Goal: Contribute content

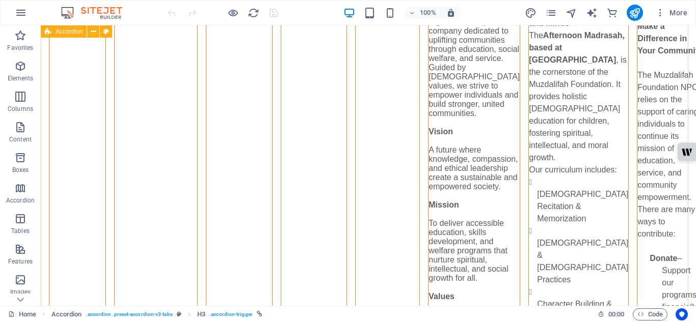
scroll to position [263, 0]
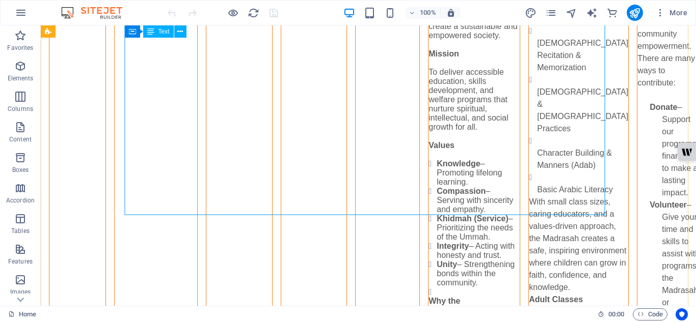
click at [428, 178] on div "Who We Are The Muzdalifah Foundation NPC is a registered non-profit company ded…" at bounding box center [473, 216] width 91 height 816
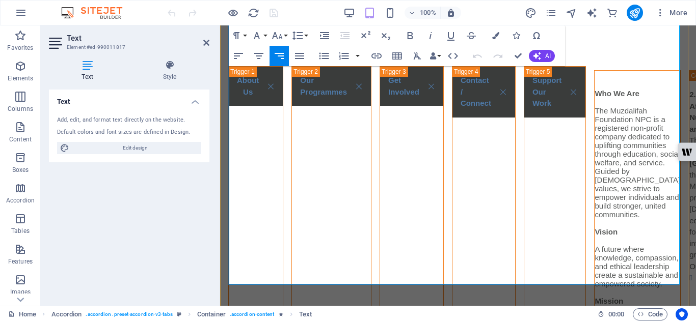
scroll to position [171, 0]
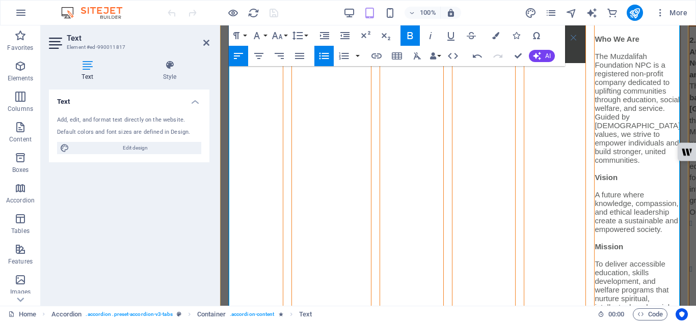
scroll to position [117, 0]
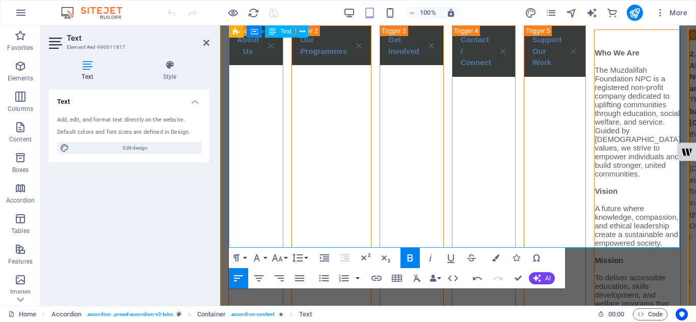
scroll to position [213, 0]
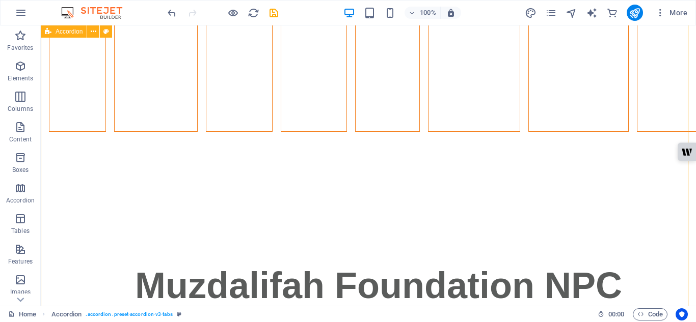
scroll to position [1034, 0]
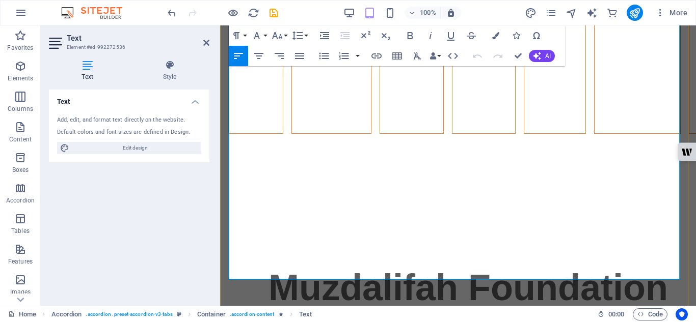
scroll to position [968, 0]
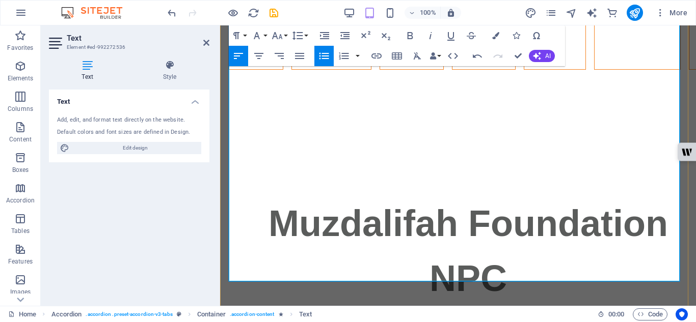
scroll to position [1069, 0]
drag, startPoint x: 346, startPoint y: 227, endPoint x: 355, endPoint y: 237, distance: 13.0
drag, startPoint x: 361, startPoint y: 239, endPoint x: 292, endPoint y: 181, distance: 89.7
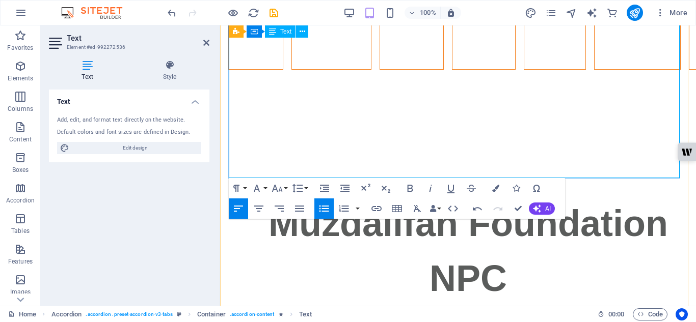
click at [301, 33] on icon at bounding box center [303, 31] width 6 height 11
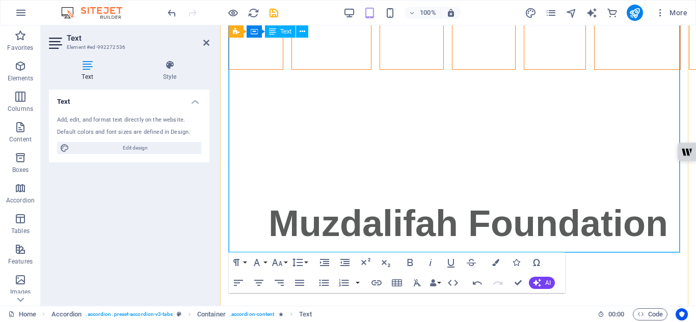
scroll to position [995, 0]
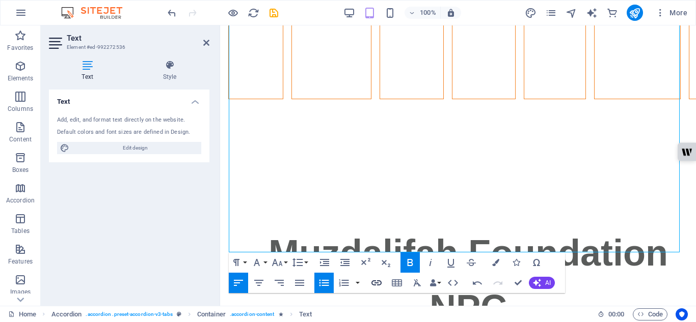
click at [376, 279] on icon "button" at bounding box center [376, 283] width 12 height 12
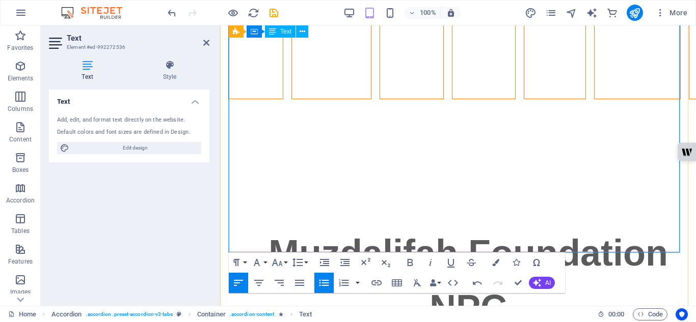
click at [379, 279] on icon "button" at bounding box center [376, 283] width 12 height 12
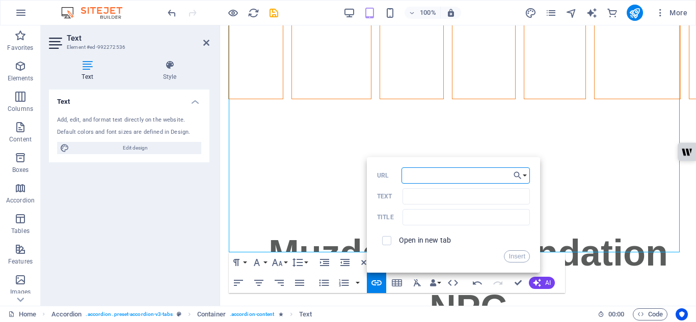
paste input "https://www.tiktok.com/@muzdalifah_foundation?_t=ZS-90Bd2kz04f2&_r=1"
type input "https://www.tiktok.com/@muzdalifah_foundation?_t=ZS-90Bd2kz04f2&_r=1"
click at [424, 198] on input "Text" at bounding box center [465, 196] width 127 height 16
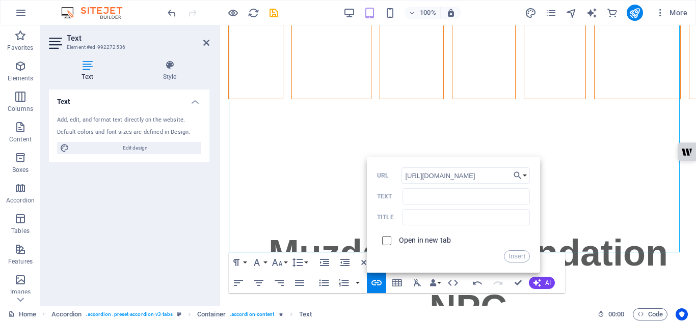
click at [387, 242] on input "checkbox" at bounding box center [385, 239] width 9 height 9
checkbox input "true"
click at [521, 256] on button "Insert" at bounding box center [517, 257] width 26 height 12
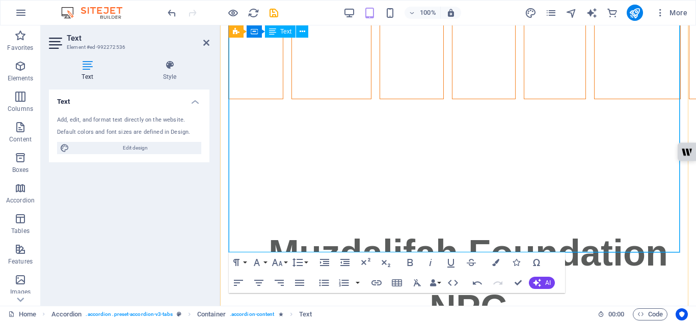
drag, startPoint x: 537, startPoint y: 178, endPoint x: 283, endPoint y: 177, distance: 253.7
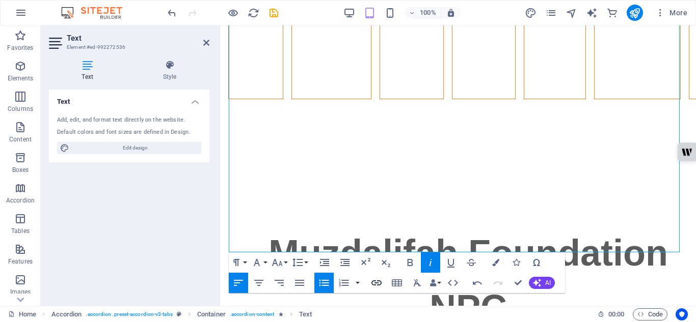
checkbox input "false"
click at [376, 282] on icon "button" at bounding box center [376, 283] width 12 height 12
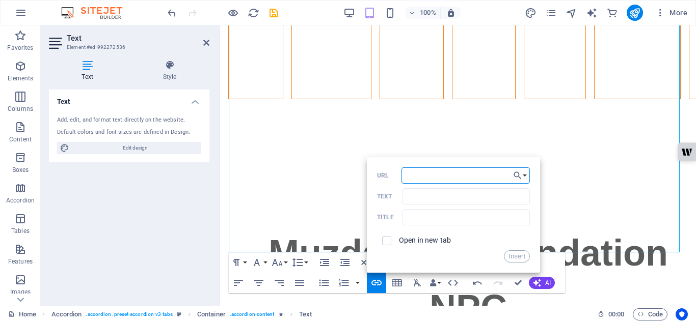
paste input "https://www.tiktok.com/@muzdalifah_foundation?_t=ZS-90Bd2kz04f2&_r=1"
type input "https://www.tiktok.com/@muzdalifah_foundation?_t=ZS-90Bd2kz04f2&_r=1"
click at [388, 240] on input "checkbox" at bounding box center [385, 239] width 9 height 9
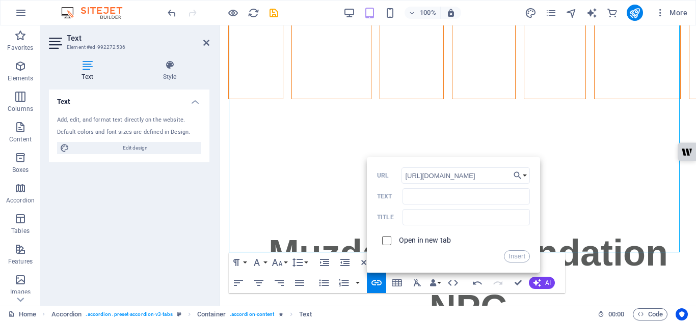
checkbox input "true"
click at [514, 256] on button "Insert" at bounding box center [517, 257] width 26 height 12
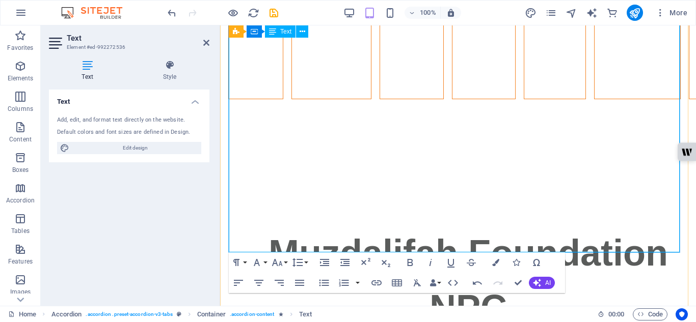
drag, startPoint x: 602, startPoint y: 222, endPoint x: 528, endPoint y: 222, distance: 73.9
drag, startPoint x: 526, startPoint y: 223, endPoint x: 449, endPoint y: 203, distance: 79.0
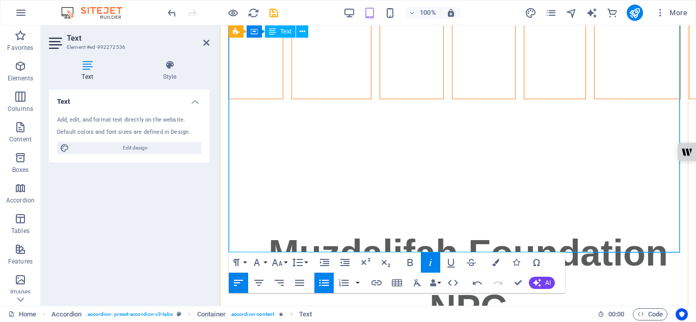
drag, startPoint x: 537, startPoint y: 227, endPoint x: 531, endPoint y: 226, distance: 6.7
drag, startPoint x: 530, startPoint y: 223, endPoint x: 271, endPoint y: 222, distance: 259.3
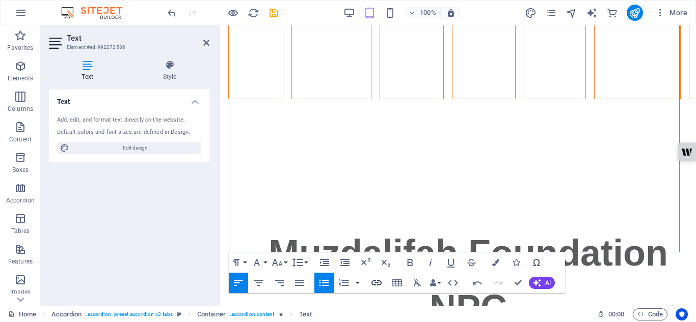
checkbox input "false"
click at [378, 283] on icon "button" at bounding box center [376, 283] width 10 height 5
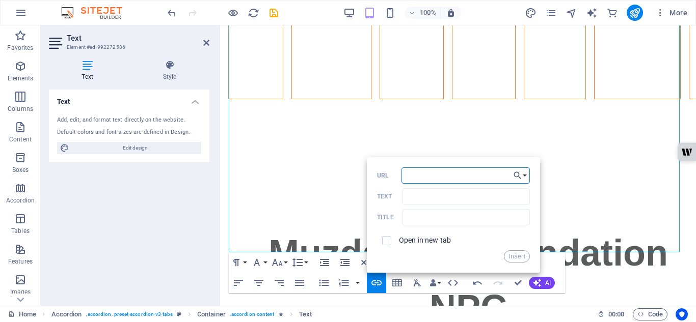
paste input "https://www.tiktok.com/@muzdalifah_foundation?_t=ZS-90Bd2kz04f2&_r=1"
type input "https://www.tiktok.com/@muzdalifah_foundation?_t=ZS-90Bd2kz04f2&_r=1"
click at [388, 243] on input "checkbox" at bounding box center [385, 239] width 9 height 9
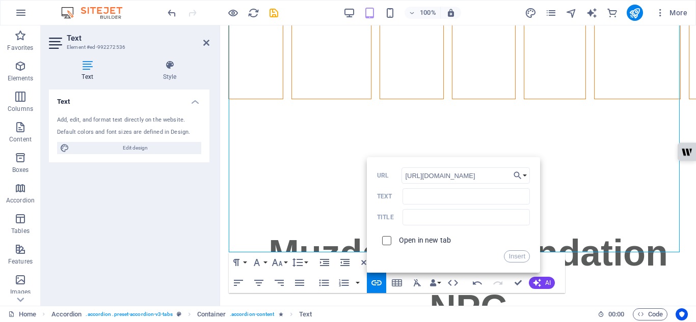
checkbox input "true"
click at [513, 258] on button "Insert" at bounding box center [517, 257] width 26 height 12
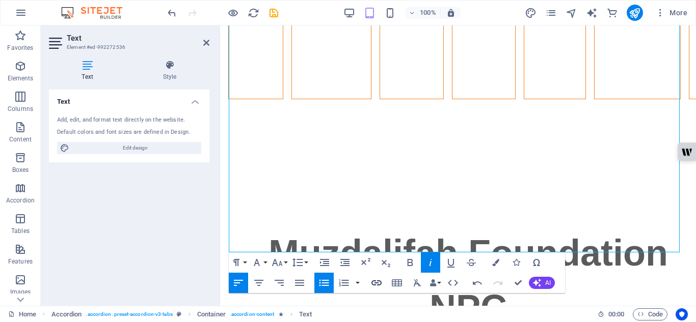
click at [376, 282] on icon "button" at bounding box center [376, 283] width 12 height 12
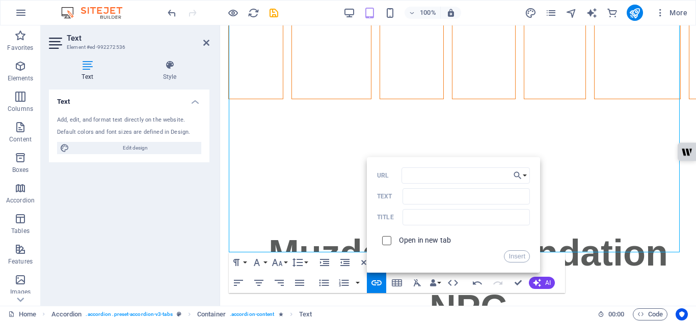
click at [387, 239] on input "checkbox" at bounding box center [385, 239] width 9 height 9
checkbox input "true"
click at [434, 176] on input "URL" at bounding box center [465, 176] width 128 height 16
paste input "https://www.instagram.com/muzdalifah_foundation?igsh=MXQ0bWtsZnB6bzJwYg=="
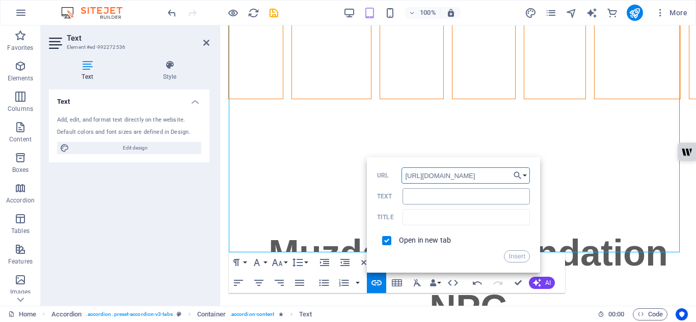
type input "https://www.instagram.com/muzdalifah_foundation?igsh=MXQ0bWtsZnB6bzJwYg=="
click at [423, 197] on input "Text" at bounding box center [465, 196] width 127 height 16
type input "Muzdalifah_Foundation NPC"
click at [522, 256] on button "Insert" at bounding box center [517, 257] width 26 height 12
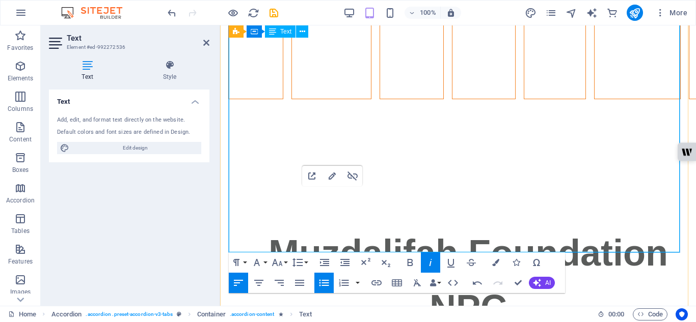
drag, startPoint x: 467, startPoint y: 201, endPoint x: 387, endPoint y: 197, distance: 80.1
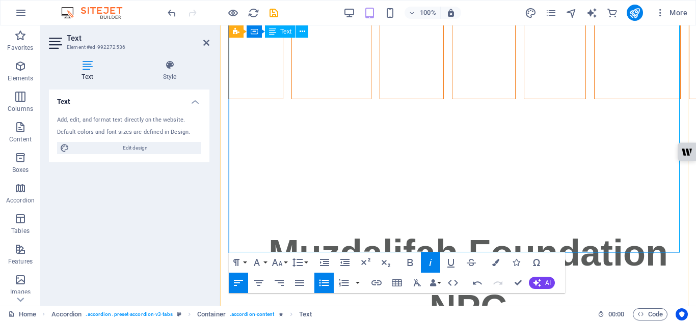
drag, startPoint x: 375, startPoint y: 174, endPoint x: 291, endPoint y: 172, distance: 84.1
checkbox input "false"
click at [375, 283] on icon "button" at bounding box center [376, 283] width 10 height 5
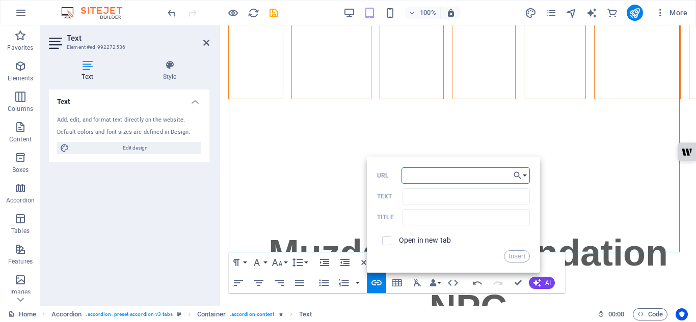
paste input "https://www.facebook.com/share/1Vkzku43L7/"
type input "https://www.facebook.com/share/1Vkzku43L7/"
click at [417, 198] on input "Text" at bounding box center [465, 196] width 127 height 16
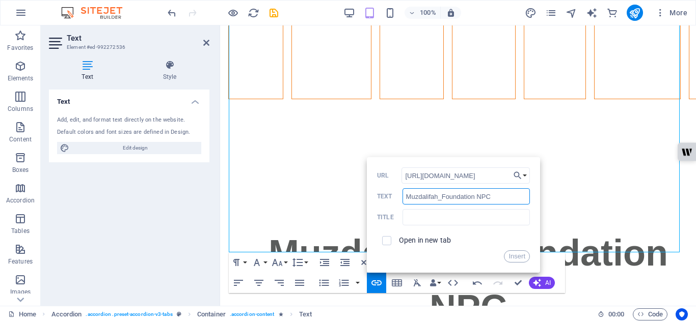
click at [443, 197] on input "Muzdalifah_Foundation NPC" at bounding box center [465, 196] width 127 height 16
type input "Muzdalifah Foundation NPC"
click at [387, 238] on input "checkbox" at bounding box center [385, 239] width 9 height 9
checkbox input "true"
click at [513, 257] on button "Insert" at bounding box center [517, 257] width 26 height 12
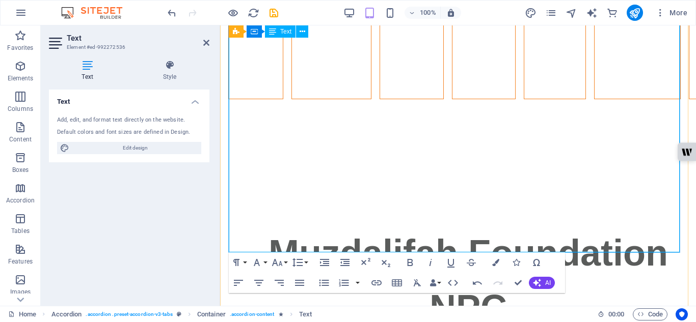
drag, startPoint x: 378, startPoint y: 178, endPoint x: 342, endPoint y: 177, distance: 36.2
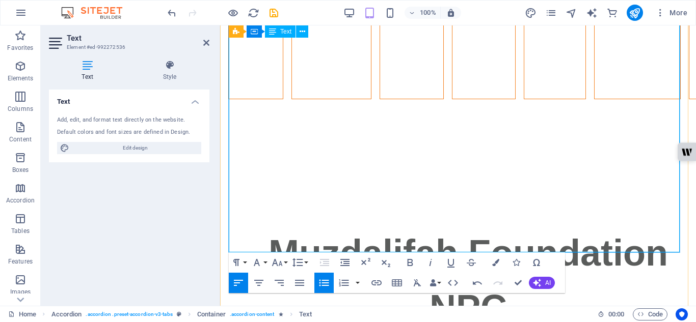
drag, startPoint x: 555, startPoint y: 223, endPoint x: 529, endPoint y: 223, distance: 25.5
drag, startPoint x: 529, startPoint y: 223, endPoint x: 287, endPoint y: 227, distance: 242.5
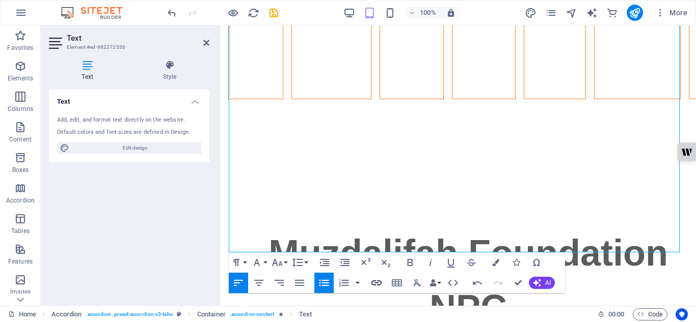
type input "https://www.tiktok.com/@muzdalifah_foundation?_t=ZS-90Bd2kz04f2&_r=1"
click at [379, 283] on icon "button" at bounding box center [376, 283] width 10 height 5
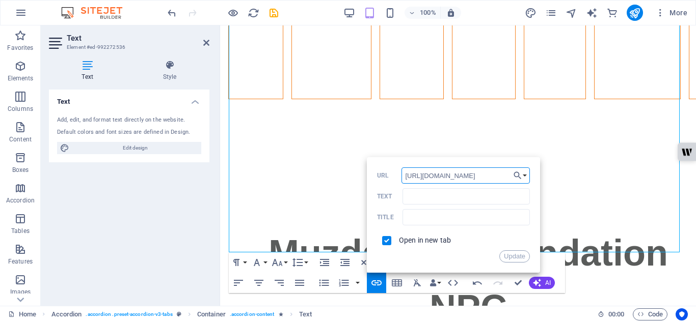
click at [499, 177] on input "https://www.tiktok.com/@muzdalifah_foundation?_t=ZS-90Bd2kz04f2&_r=1" at bounding box center [465, 176] width 128 height 16
type input "-"
paste input "https://www.tiktok.com/@muzdalifah_foundation?_t=ZS-90Bd2kz04f2&_r=1"
type input "https://www.tiktok.com/@muzdalifah_foundation?_t=ZS-90Bd2kz04f2&_r=1"
click at [435, 196] on input "Text" at bounding box center [465, 196] width 127 height 16
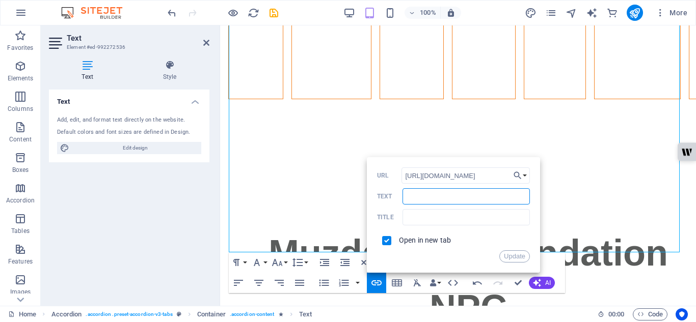
type input "Muzdalifah Foundation NPC"
click at [510, 254] on button "Update" at bounding box center [514, 257] width 31 height 12
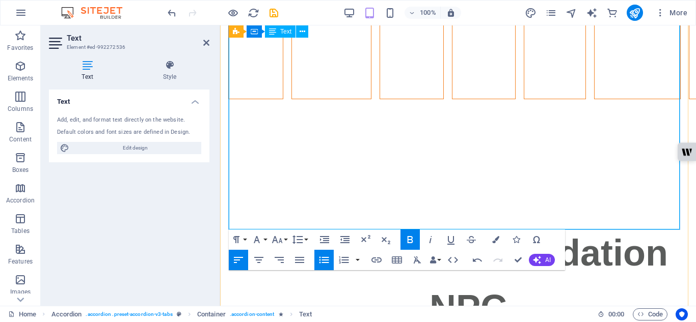
drag, startPoint x: 240, startPoint y: 210, endPoint x: 233, endPoint y: 210, distance: 7.1
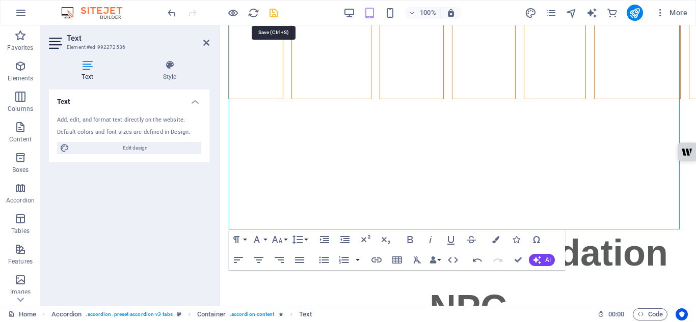
click at [275, 15] on icon "save" at bounding box center [274, 13] width 12 height 12
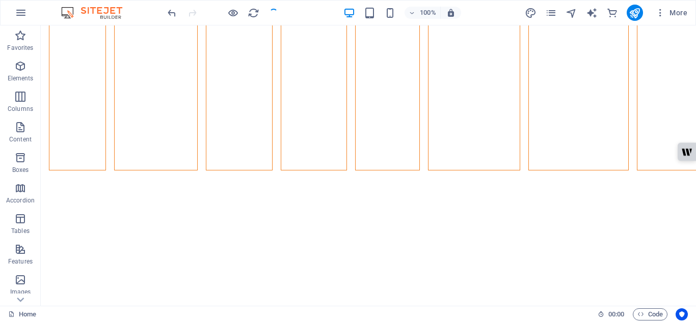
scroll to position [1061, 0]
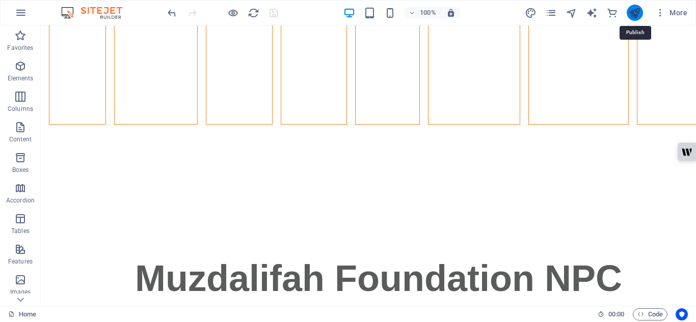
click at [630, 10] on icon "publish" at bounding box center [635, 13] width 12 height 12
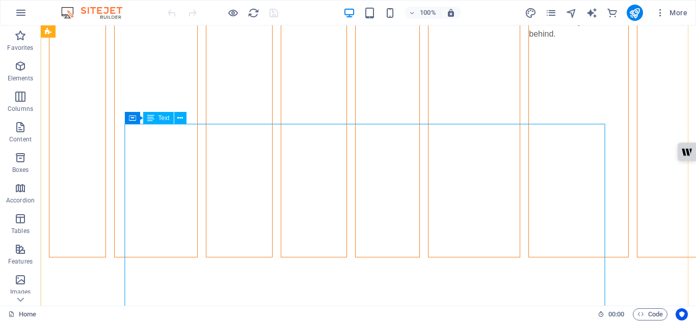
scroll to position [958, 0]
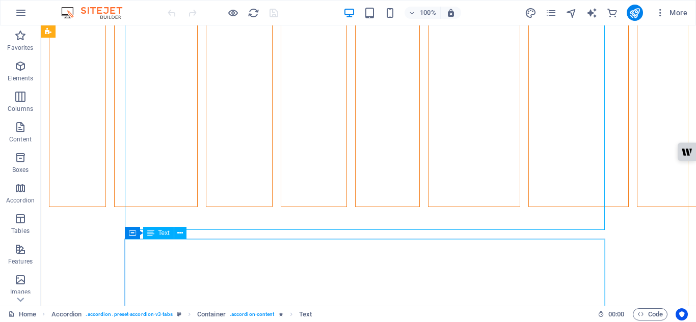
scroll to position [1093, 0]
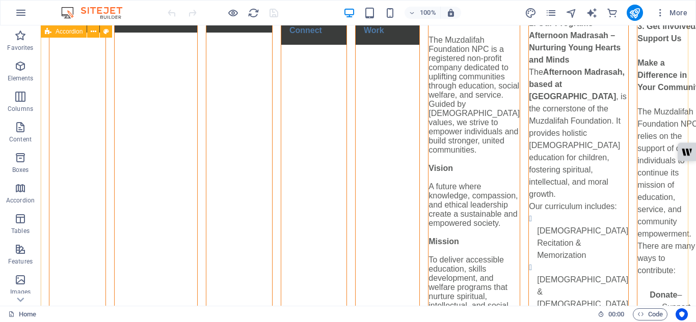
scroll to position [74, 0]
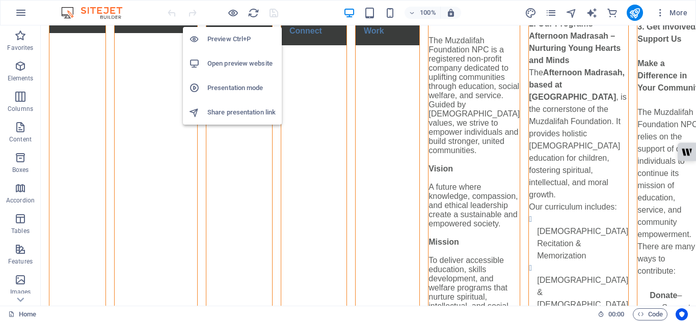
click at [234, 41] on h6 "Preview Ctrl+P" at bounding box center [241, 39] width 68 height 12
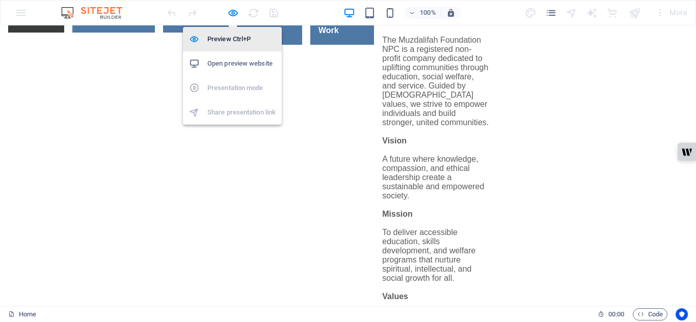
scroll to position [72, 0]
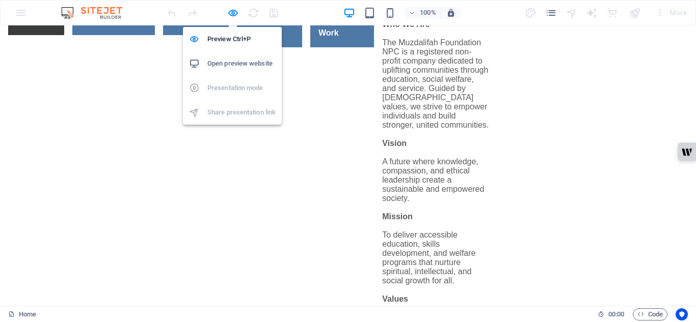
click at [245, 63] on h6 "Open preview website" at bounding box center [241, 64] width 68 height 12
